Goal: Task Accomplishment & Management: Complete application form

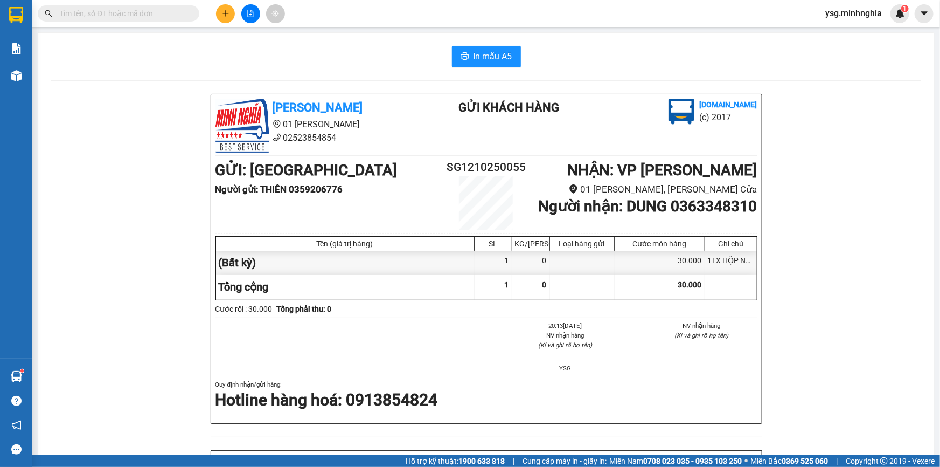
click at [226, 14] on icon "plus" at bounding box center [226, 14] width 8 height 8
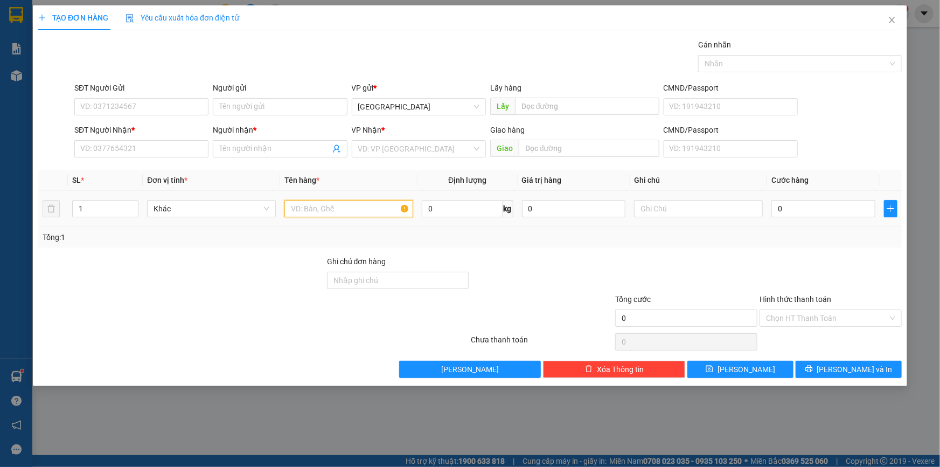
click at [305, 211] on input "text" at bounding box center [348, 208] width 129 height 17
click at [158, 153] on input "SĐT Người Nhận *" at bounding box center [141, 148] width 134 height 17
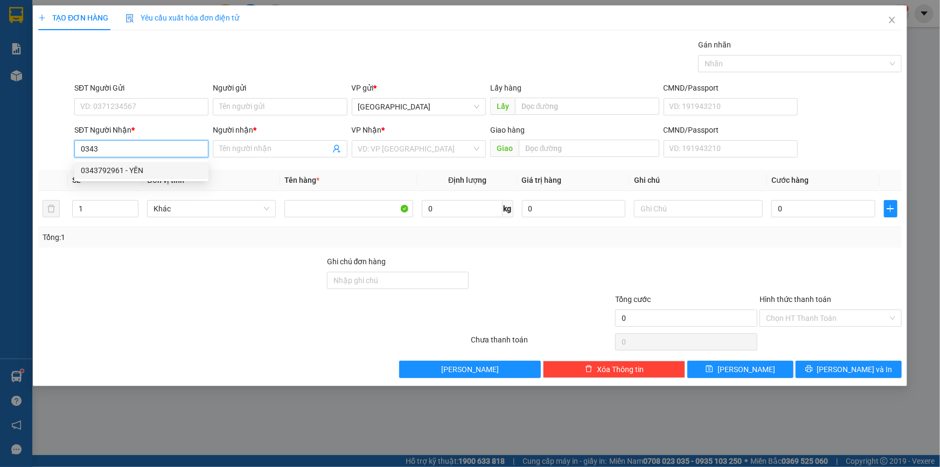
click at [143, 171] on div "0343792961 - YẾN" at bounding box center [141, 170] width 121 height 12
type input "0343792961"
type input "YẾN"
type input "0343792961"
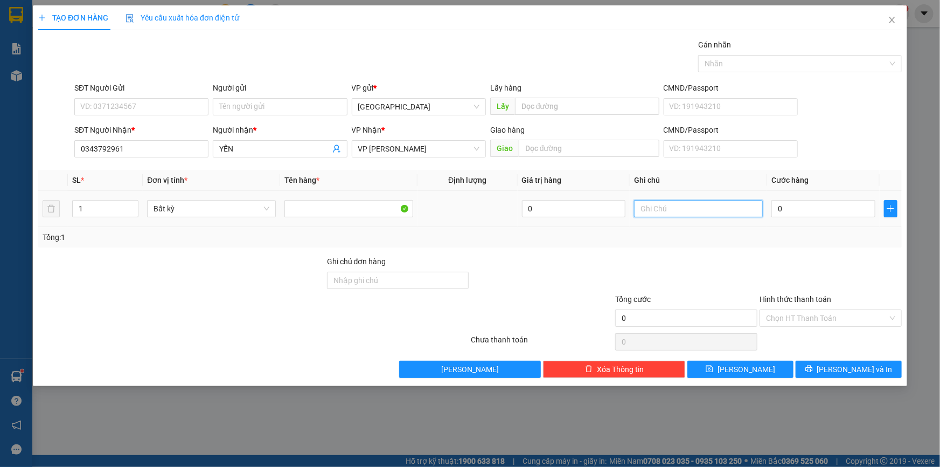
click at [637, 209] on input "text" at bounding box center [698, 208] width 129 height 17
paste input "ÙNG"
paste input "ÁNH"
paste input "Ẹ"
type input "1 THÙNG BÁNH KẸO"
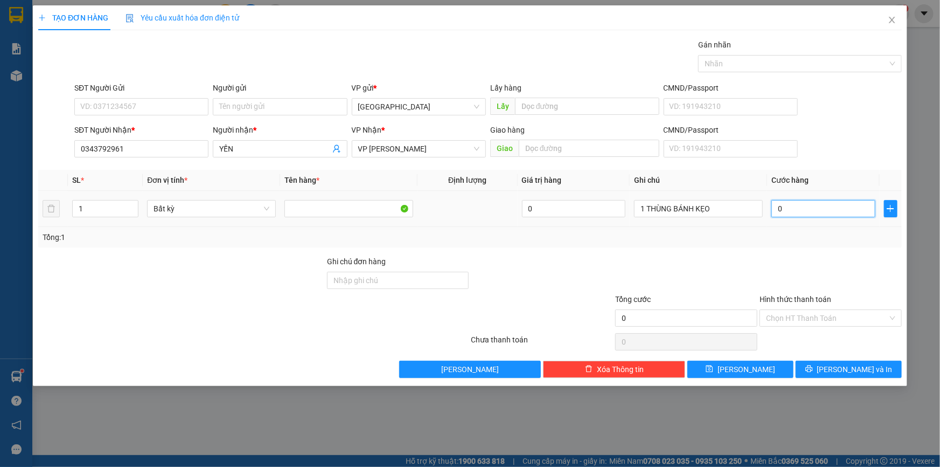
click at [831, 206] on input "0" at bounding box center [824, 208] width 104 height 17
type input "4"
type input "40"
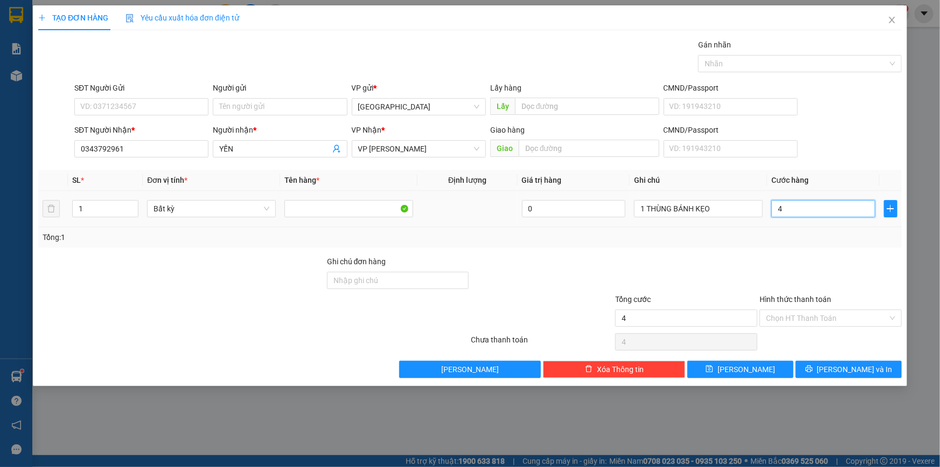
type input "40"
type input "40.000"
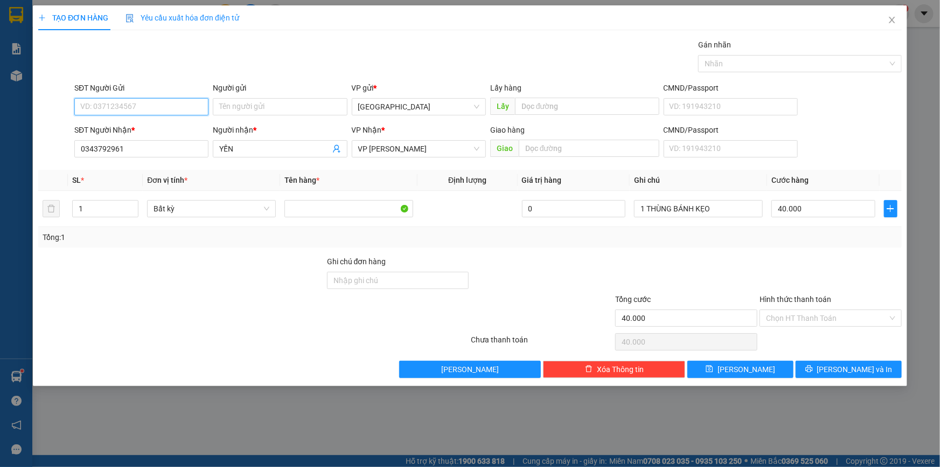
click at [171, 102] on input "SĐT Người Gửi" at bounding box center [141, 106] width 134 height 17
click at [167, 123] on div "0397959925 - NGUYÊN" at bounding box center [141, 128] width 121 height 12
type input "0397959925"
type input "NGUYÊN"
drag, startPoint x: 182, startPoint y: 100, endPoint x: 0, endPoint y: 120, distance: 182.7
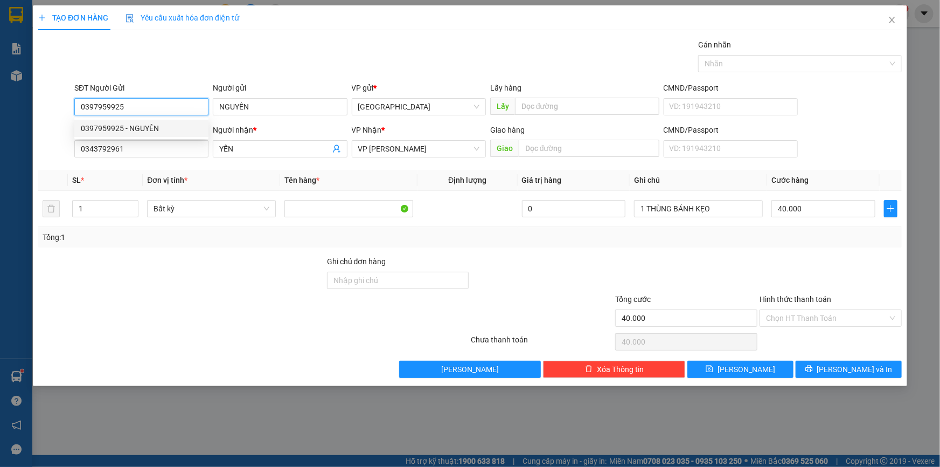
click at [0, 120] on div "TẠO ĐƠN HÀNG Yêu cầu xuất hóa đơn điện tử Transit Pickup Surcharge Ids Transit …" at bounding box center [470, 233] width 940 height 467
click at [102, 141] on div "0397426420 - THUẬN" at bounding box center [141, 146] width 121 height 12
type input "0397426420"
type input "THUẬN"
type input "0397426420"
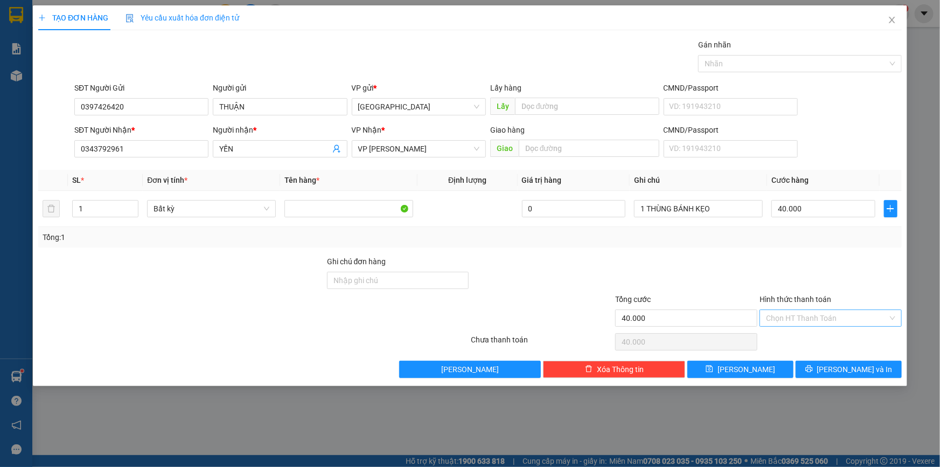
click at [788, 308] on div "Hình thức thanh toán" at bounding box center [831, 301] width 142 height 16
click at [797, 321] on input "Hình thức thanh toán" at bounding box center [827, 318] width 122 height 16
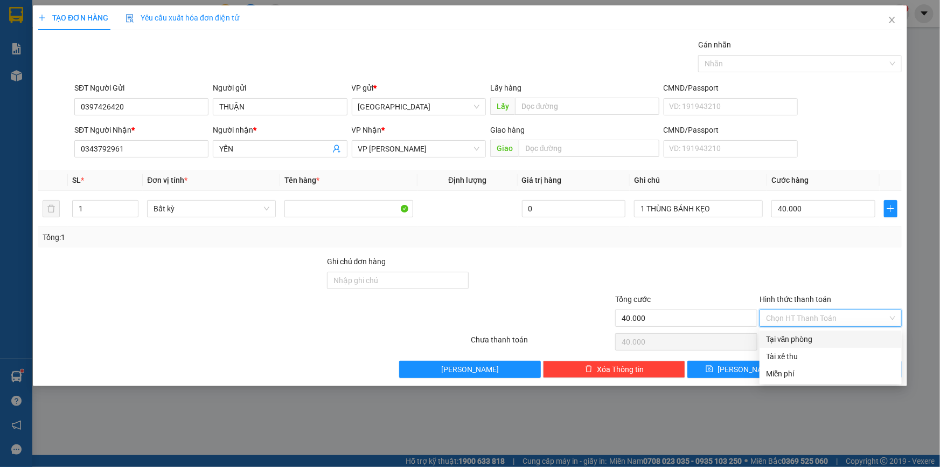
click at [805, 334] on div "Tại văn phòng" at bounding box center [830, 339] width 129 height 12
type input "0"
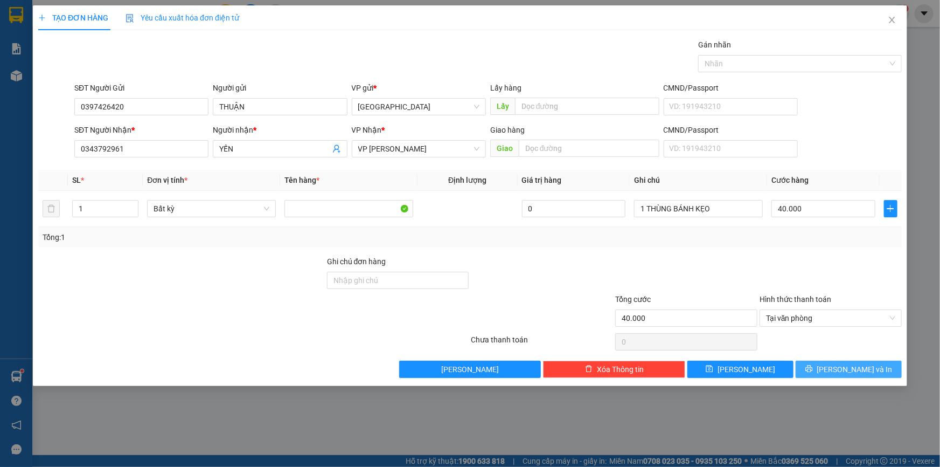
click at [864, 365] on span "[PERSON_NAME] và In" at bounding box center [854, 369] width 75 height 12
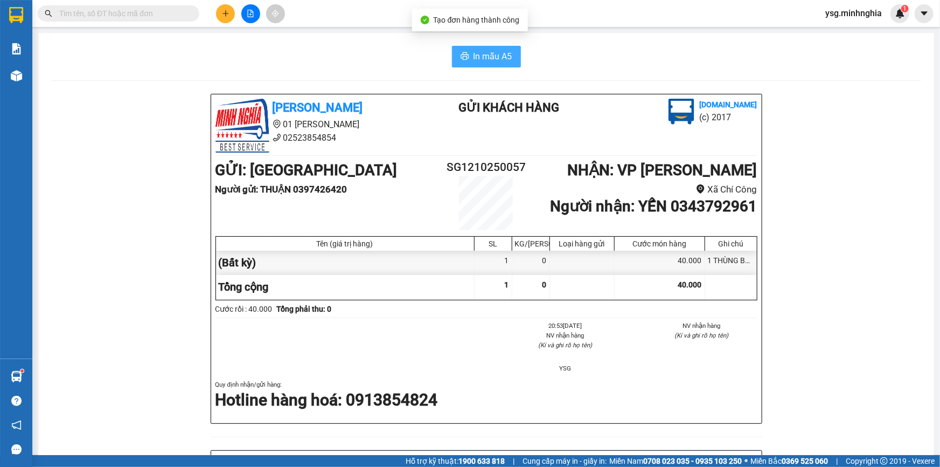
click at [463, 55] on icon "printer" at bounding box center [465, 56] width 9 height 9
